Goal: Transaction & Acquisition: Purchase product/service

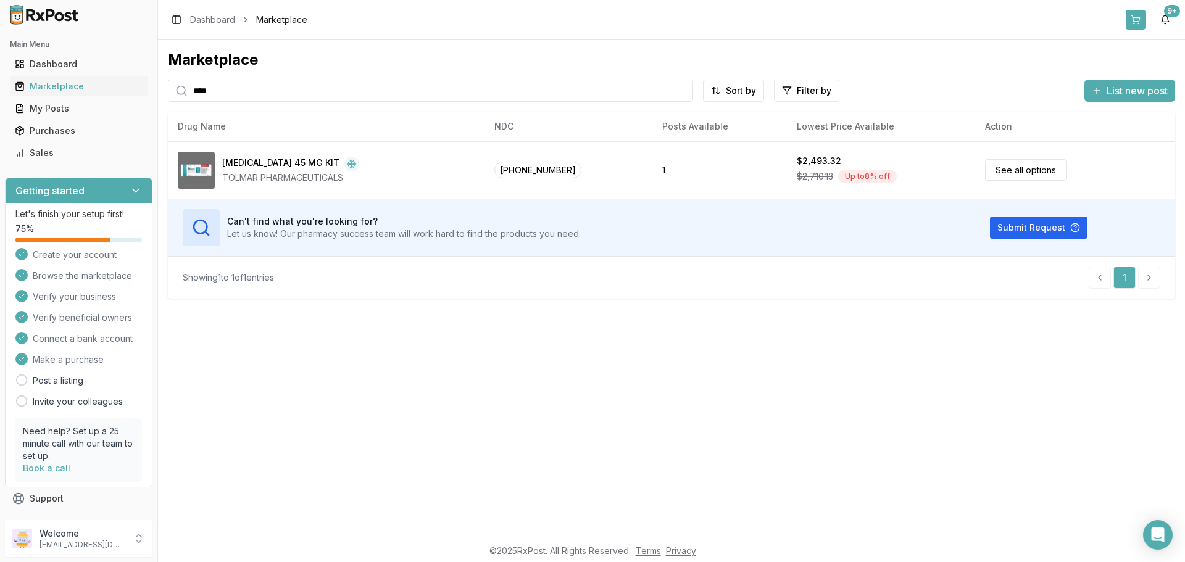
click at [1138, 19] on button at bounding box center [1136, 20] width 20 height 20
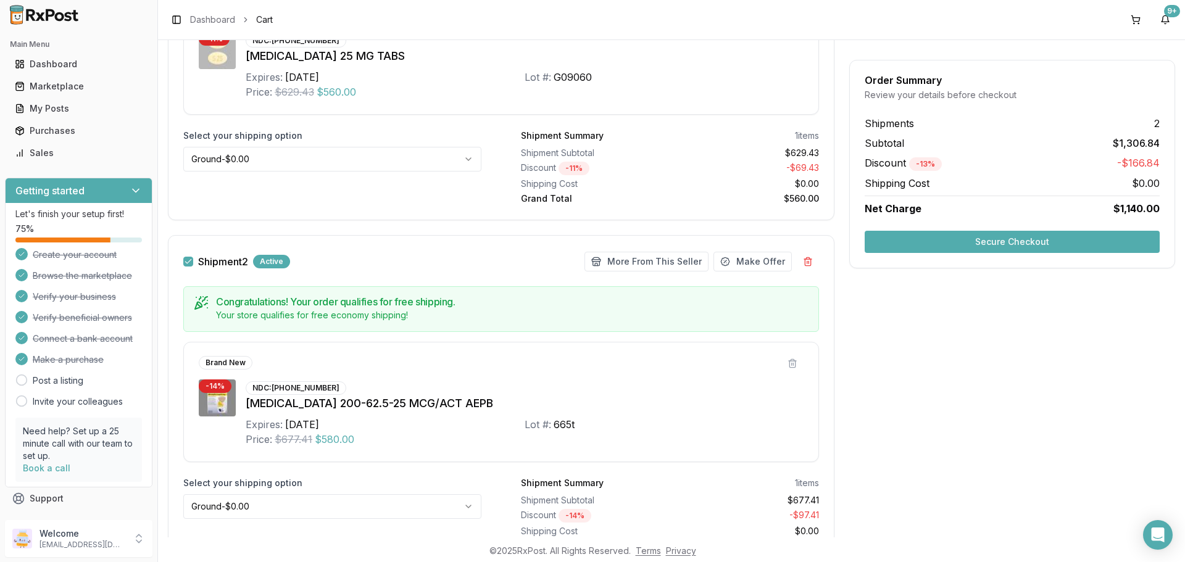
scroll to position [398, 0]
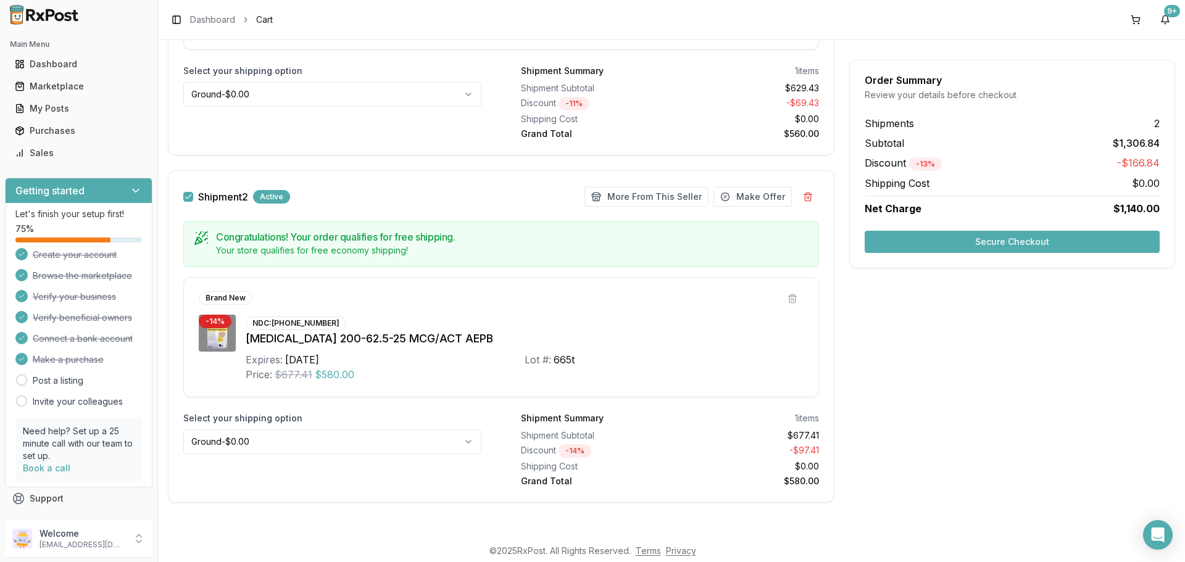
click at [986, 238] on button "Secure Checkout" at bounding box center [1012, 242] width 295 height 22
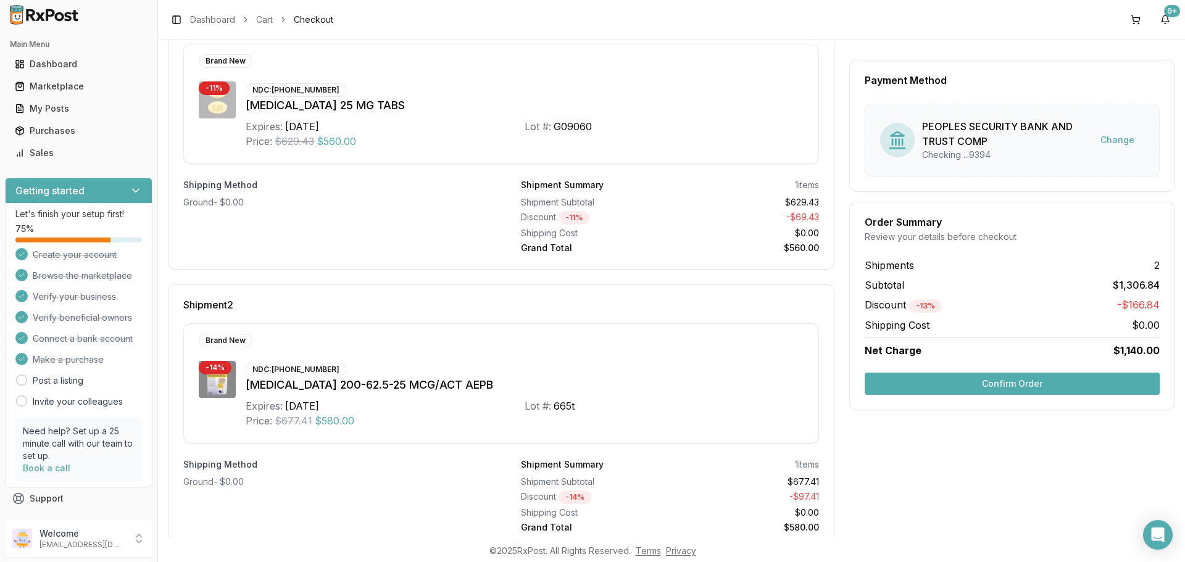
scroll to position [195, 0]
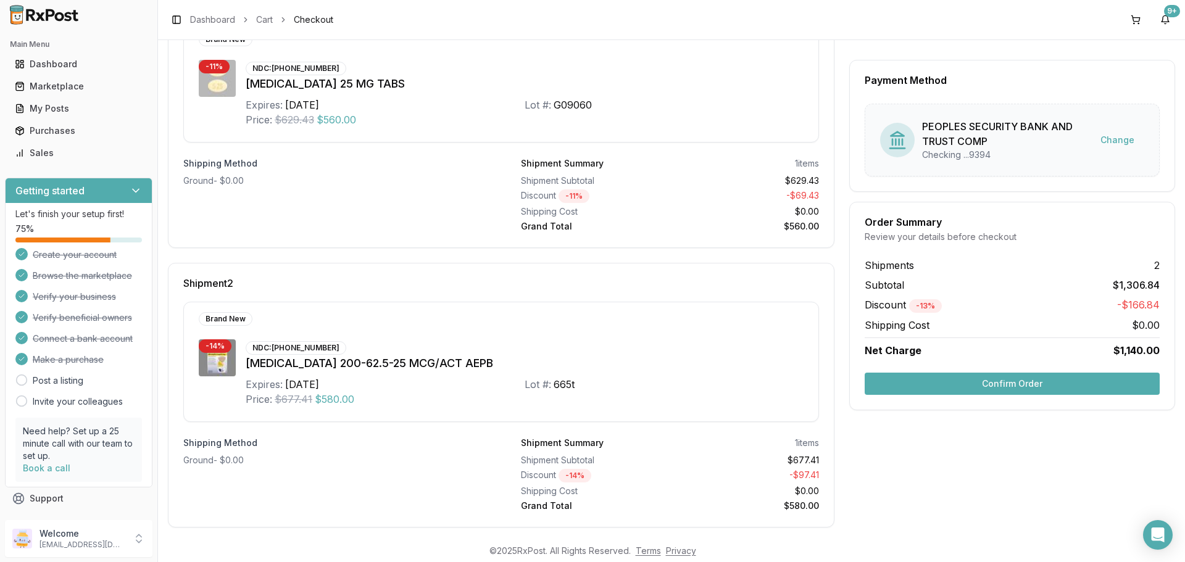
click at [1004, 381] on button "Confirm Order" at bounding box center [1012, 384] width 295 height 22
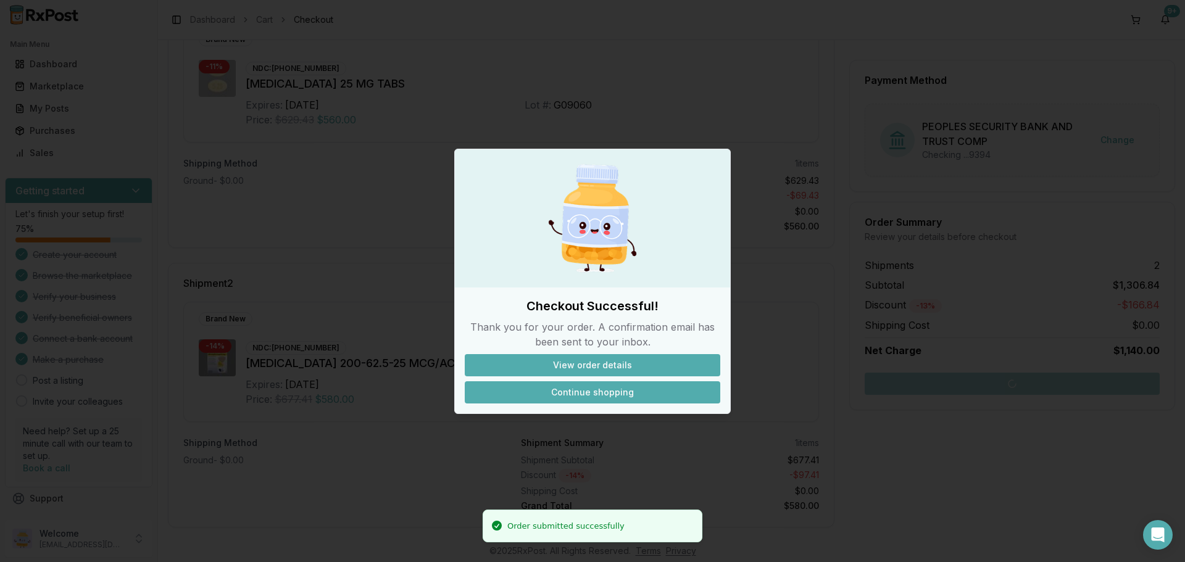
click at [596, 388] on button "Continue shopping" at bounding box center [593, 392] width 256 height 22
